Goal: Book appointment/travel/reservation

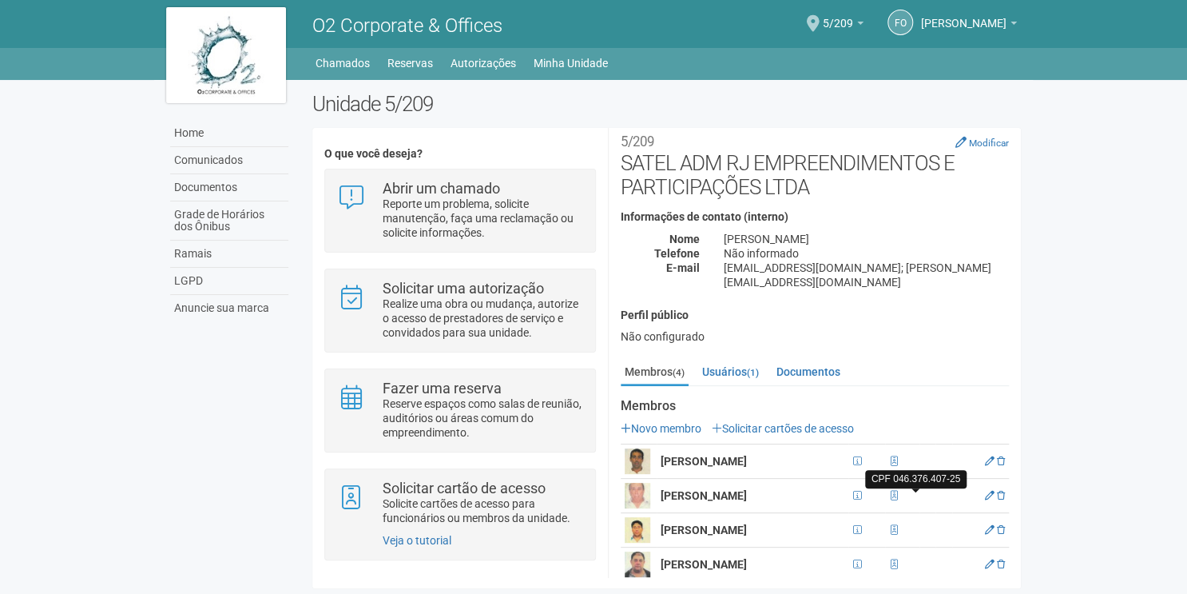
scroll to position [19, 0]
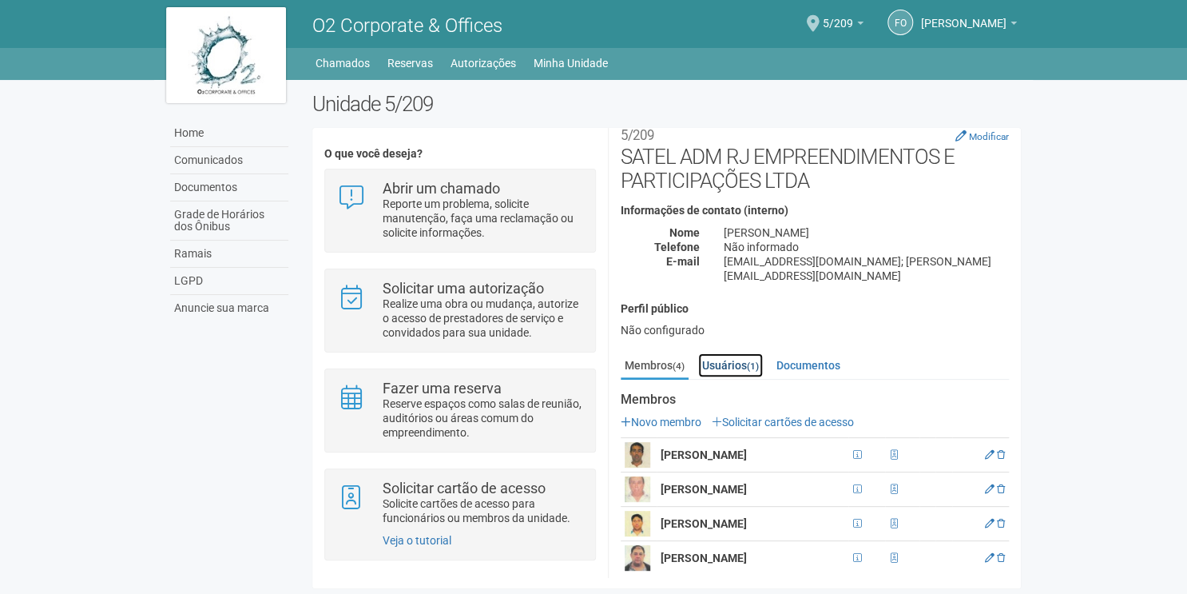
click at [726, 353] on link "Usuários (1)" at bounding box center [730, 365] width 65 height 24
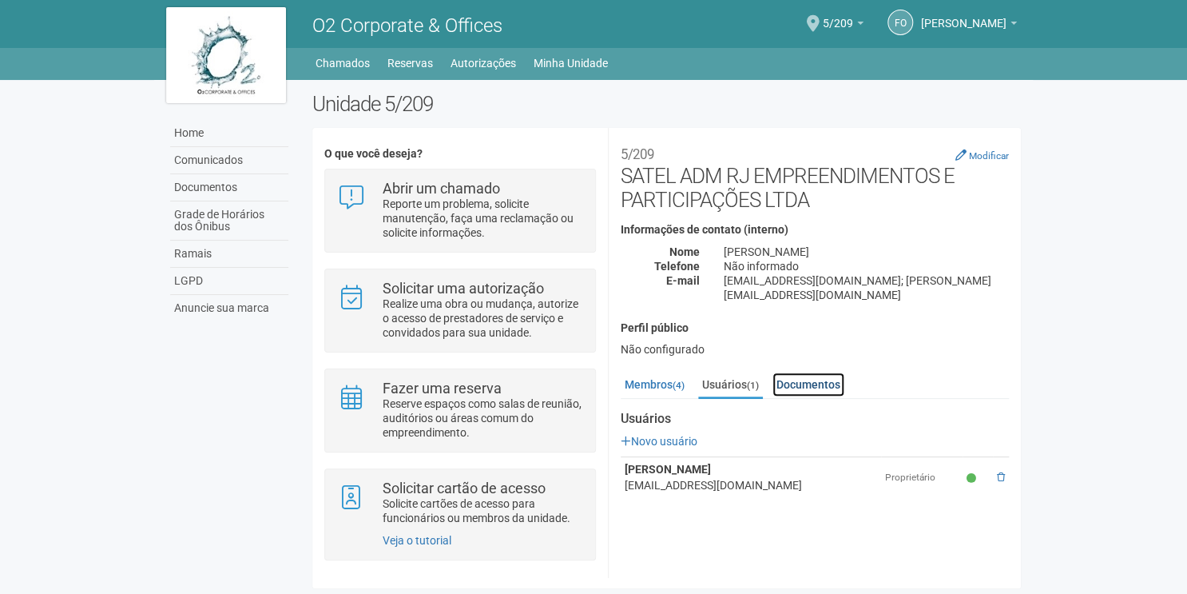
click at [798, 373] on link "Documentos" at bounding box center [809, 384] width 72 height 24
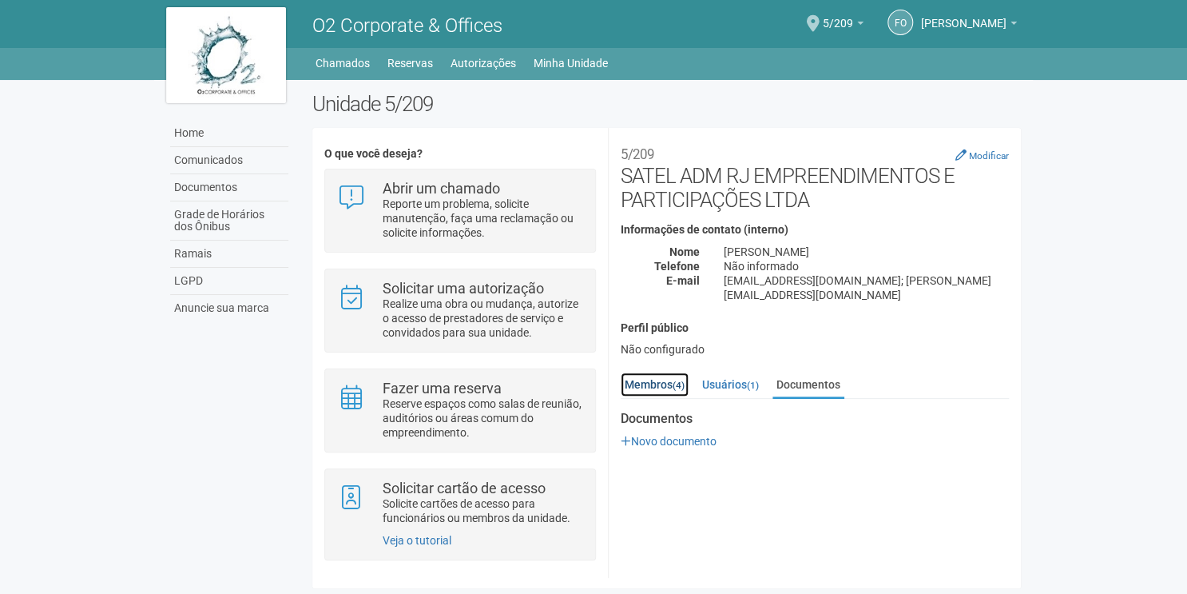
click at [655, 374] on link "Membros (4)" at bounding box center [655, 384] width 68 height 24
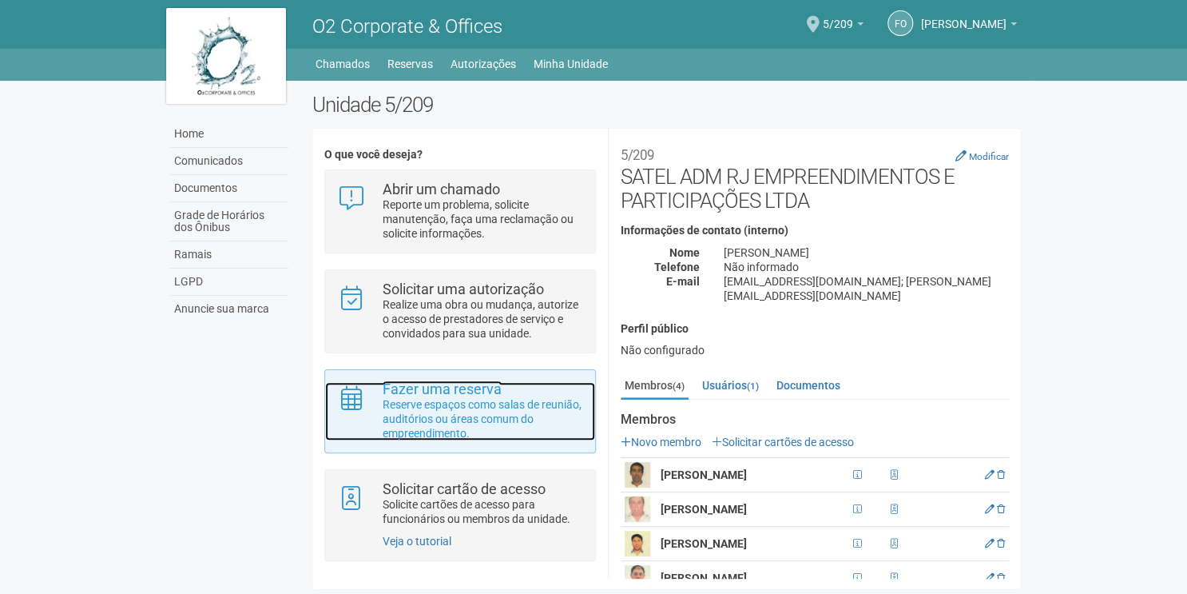
click at [465, 388] on strong "Fazer uma reserva" at bounding box center [442, 388] width 119 height 17
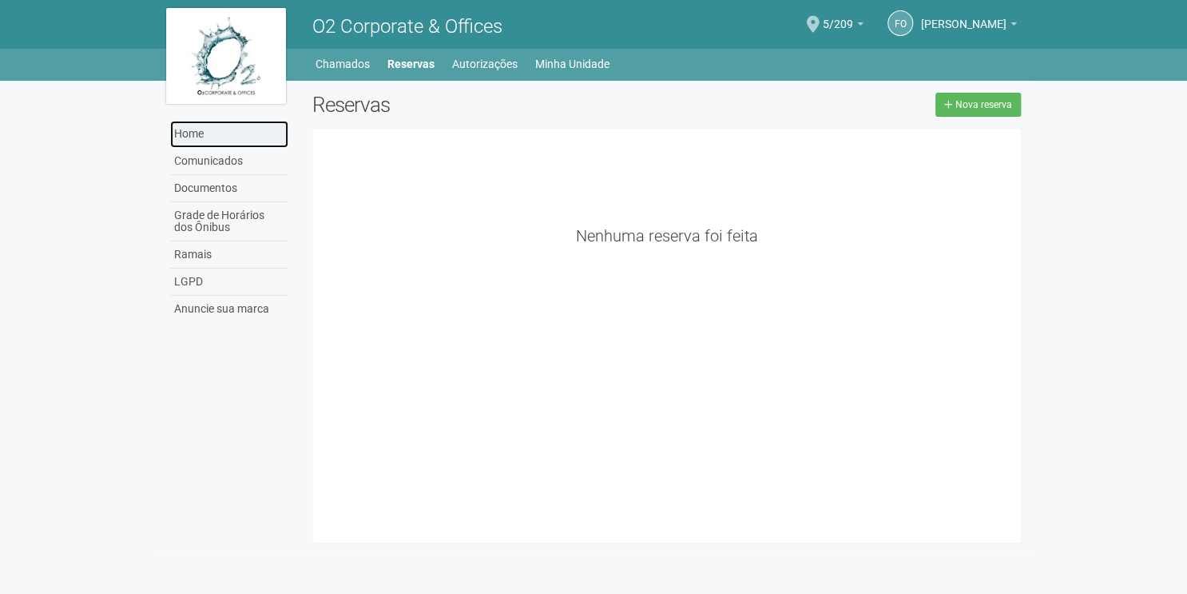
click at [217, 137] on link "Home" at bounding box center [229, 134] width 118 height 27
